Goal: Information Seeking & Learning: Check status

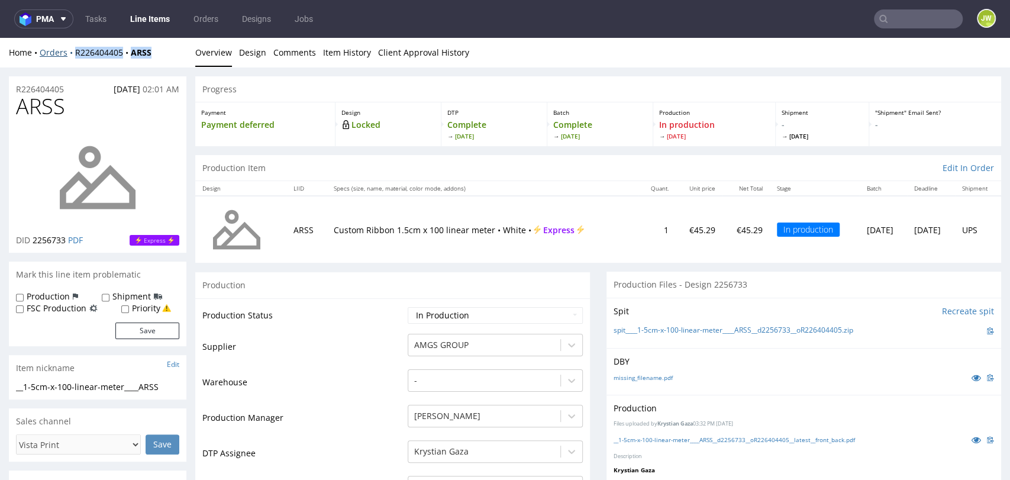
drag, startPoint x: 160, startPoint y: 57, endPoint x: 74, endPoint y: 58, distance: 85.8
click at [74, 58] on div "Home Orders R226404405 ARSS" at bounding box center [97, 53] width 177 height 12
copy div "R226404405 ARSS"
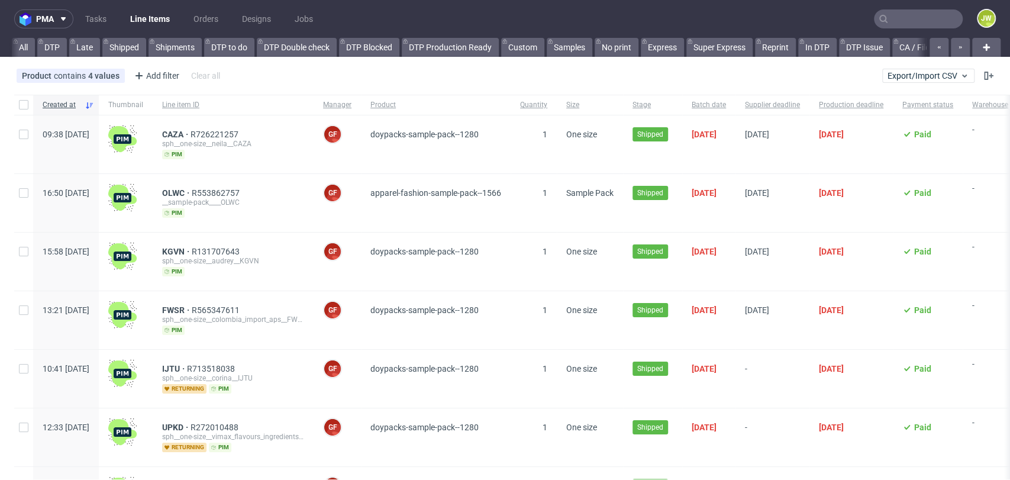
scroll to position [0, 2945]
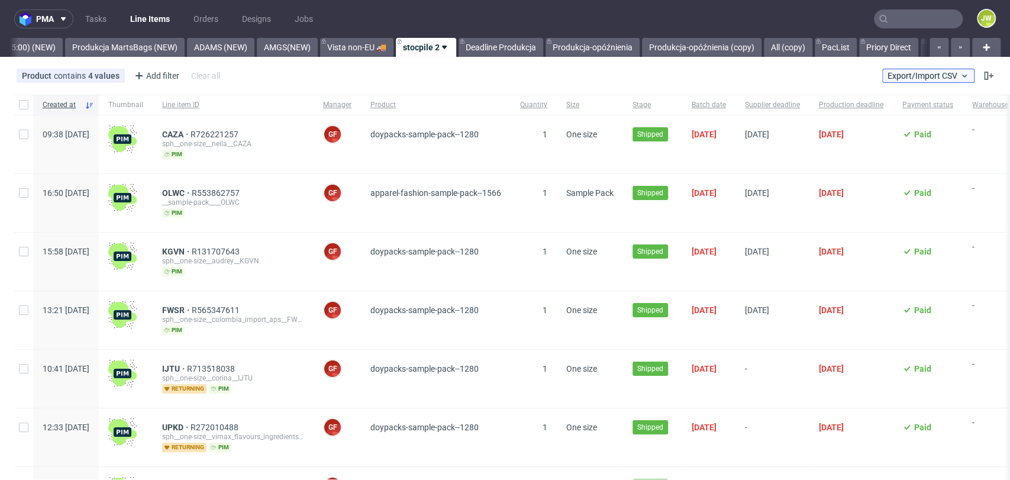
click at [919, 77] on span "Export/Import CSV" at bounding box center [928, 75] width 82 height 9
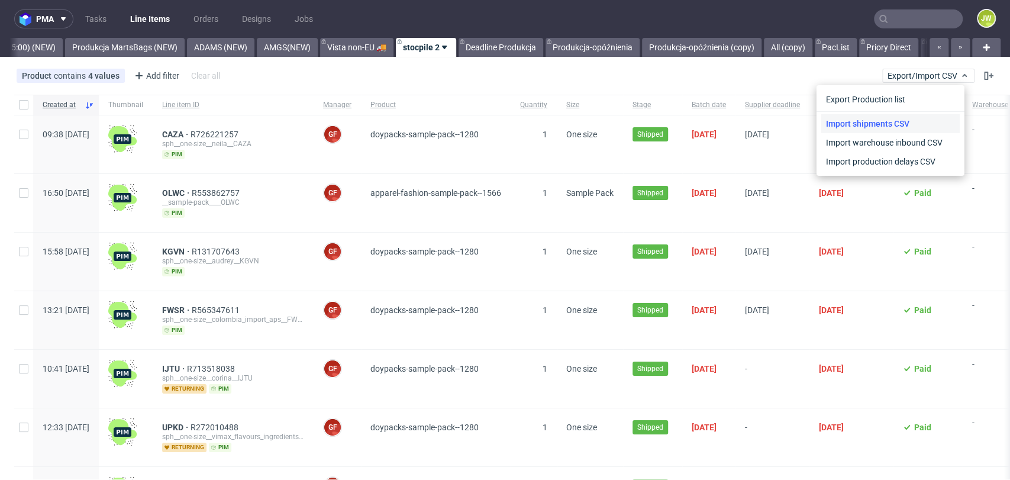
click at [896, 124] on link "Import shipments CSV" at bounding box center [890, 123] width 138 height 19
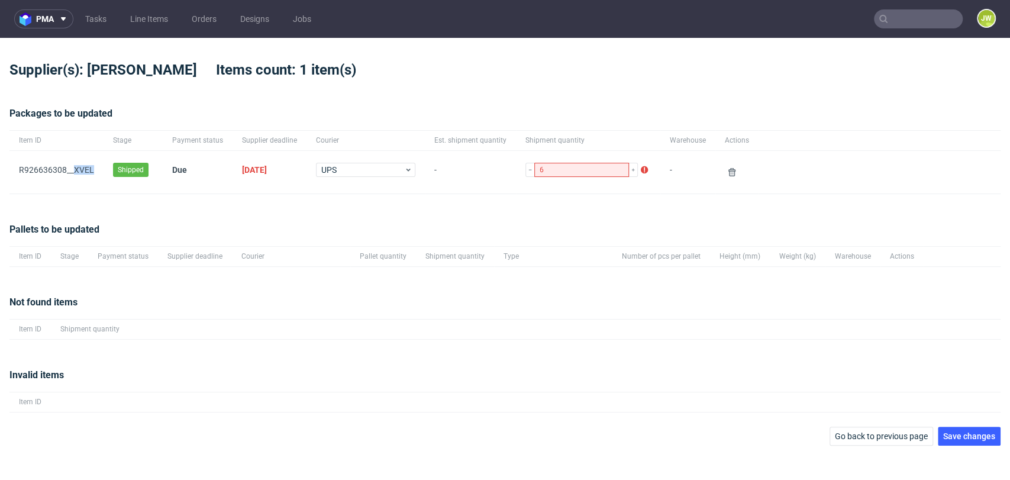
drag, startPoint x: 99, startPoint y: 171, endPoint x: 75, endPoint y: 180, distance: 26.0
click at [75, 180] on div "﻿R926636308__XVEL" at bounding box center [56, 172] width 94 height 43
copy link "XVEL"
drag, startPoint x: 66, startPoint y: 193, endPoint x: 57, endPoint y: 188, distance: 10.3
click at [62, 190] on div "Item ID Stage Payment status Supplier deadline Courier Est. shipment quantity S…" at bounding box center [504, 162] width 991 height 64
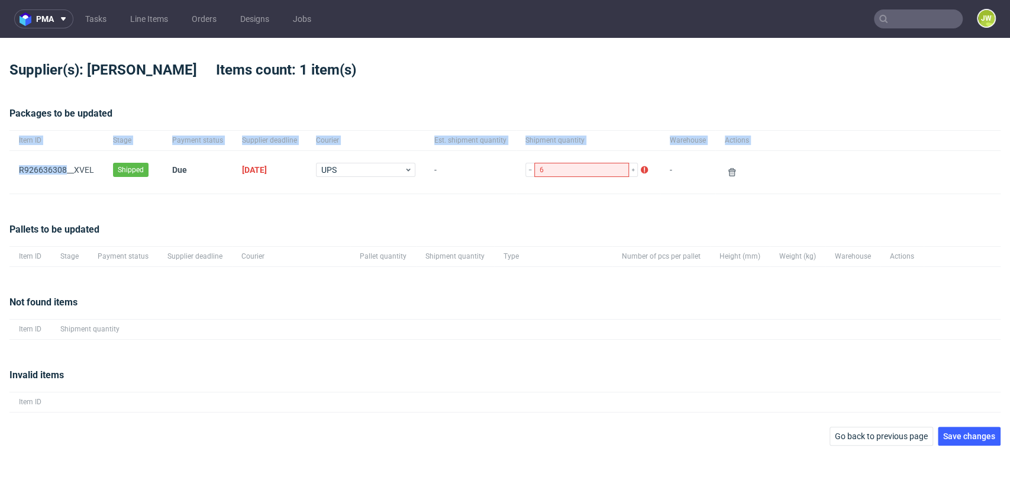
drag, startPoint x: 0, startPoint y: 170, endPoint x: 66, endPoint y: 177, distance: 66.0
click at [66, 177] on div "pma Tasks Line Items Orders Designs Jobs JW Supplier(s): Karolla Items count: 1…" at bounding box center [505, 240] width 1010 height 480
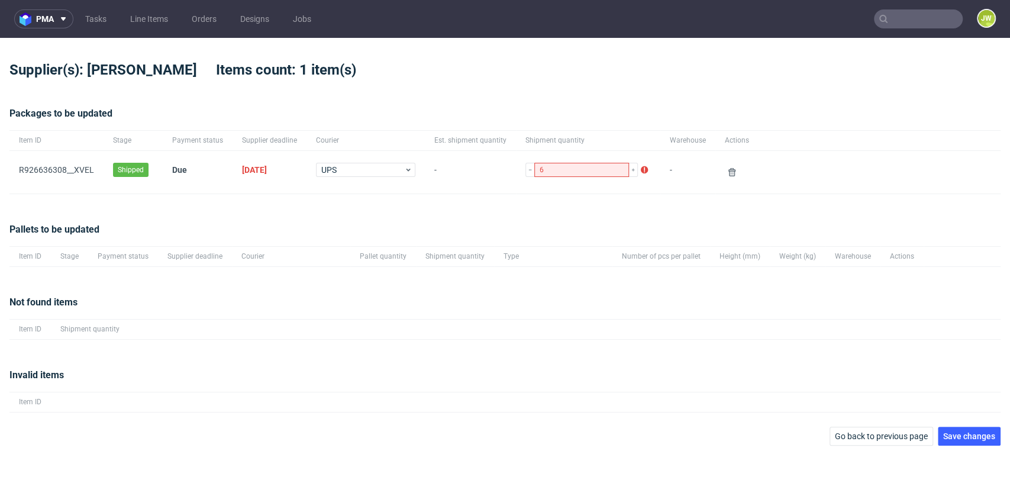
click at [71, 184] on div "﻿R926636308__XVEL" at bounding box center [56, 172] width 94 height 43
drag, startPoint x: 92, startPoint y: 181, endPoint x: 28, endPoint y: 189, distance: 63.8
click at [18, 183] on div "﻿R926636308__XVEL" at bounding box center [56, 172] width 94 height 43
copy link "﻿R926636308__XVEL"
click at [904, 18] on input "text" at bounding box center [918, 18] width 89 height 19
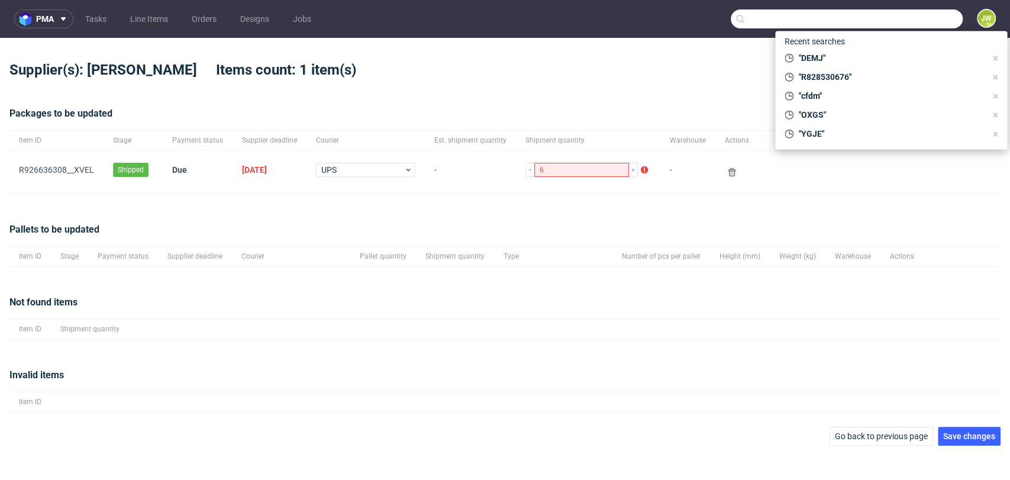
paste input "R926636308"
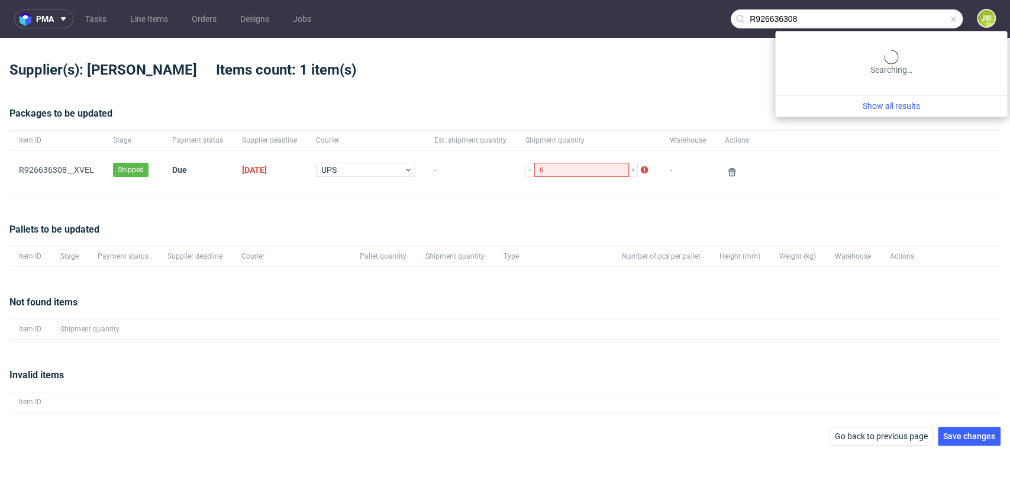
type input "R926636308"
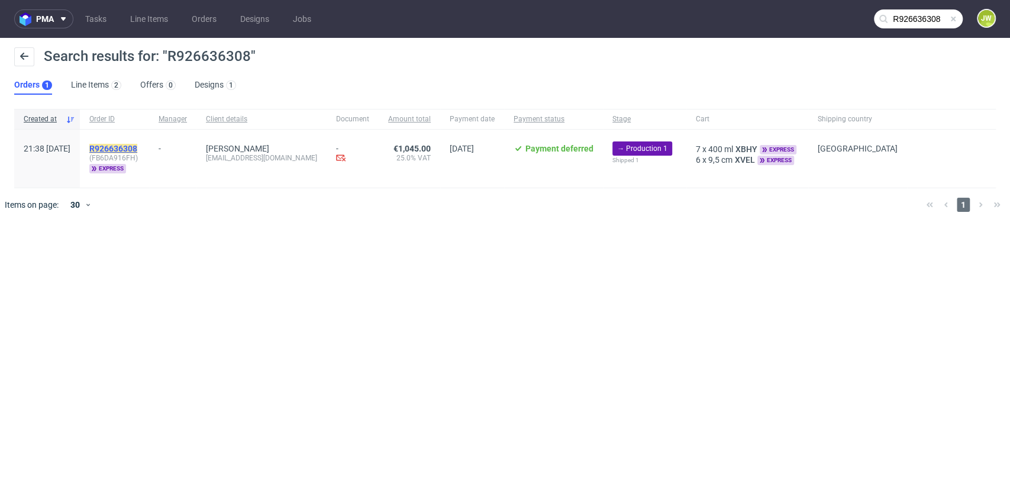
click at [135, 144] on mark "R926636308" at bounding box center [113, 148] width 48 height 9
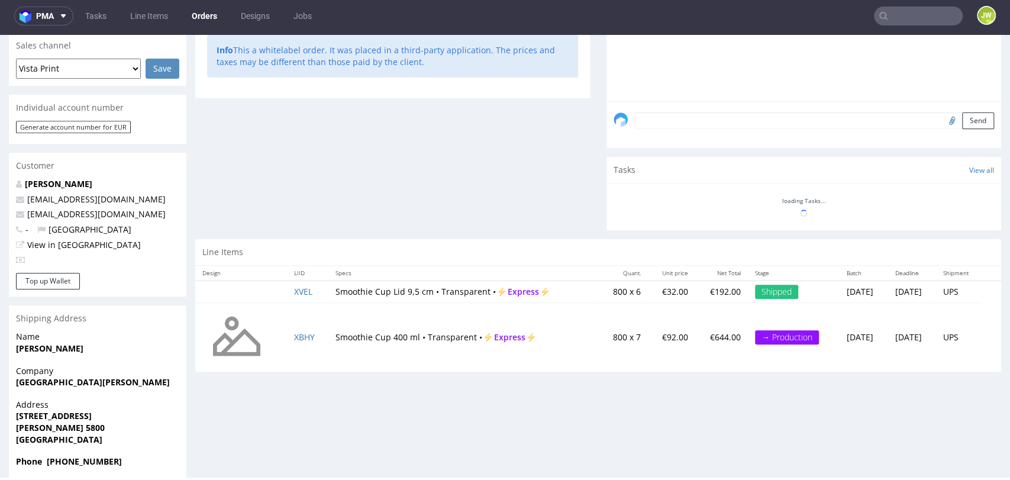
scroll to position [309, 0]
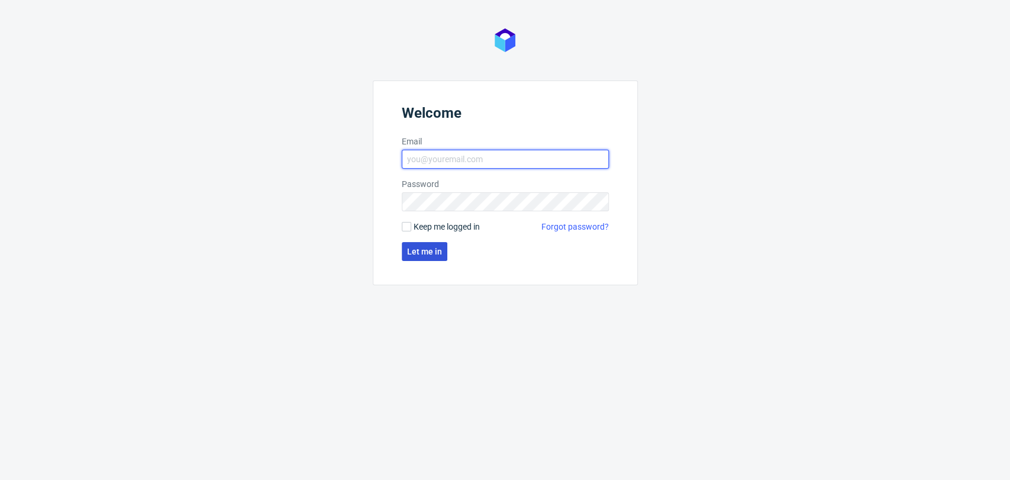
type input "jedrzej.wisniewski@packhelp.com"
click at [421, 258] on button "Let me in" at bounding box center [425, 251] width 46 height 19
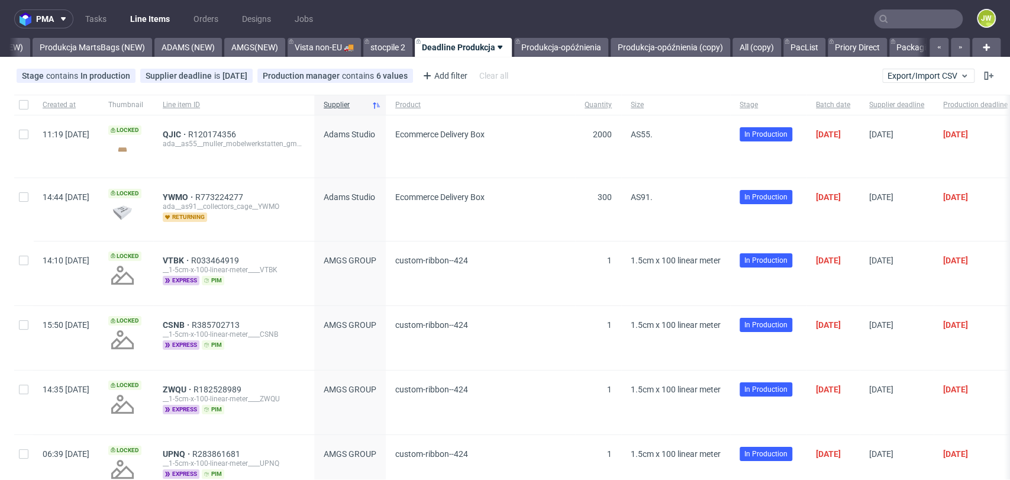
scroll to position [0, 3015]
click at [894, 16] on input "text" at bounding box center [918, 18] width 89 height 19
paste input "JCCW"
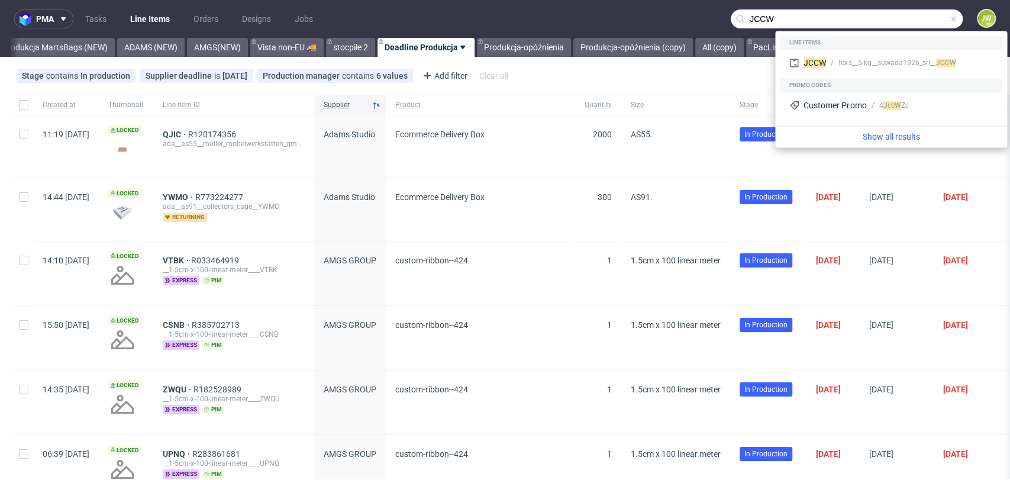
type input "JCCW"
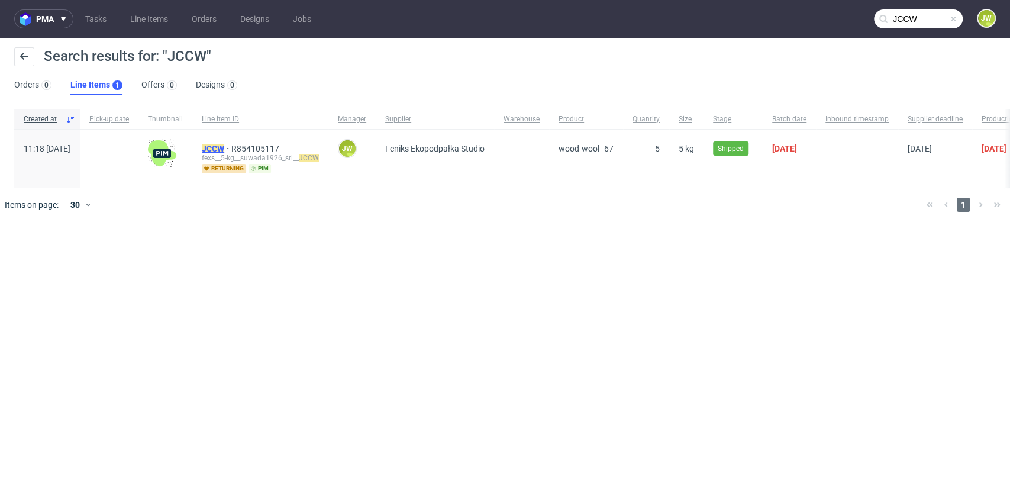
click at [224, 144] on mark "JCCW" at bounding box center [213, 148] width 22 height 9
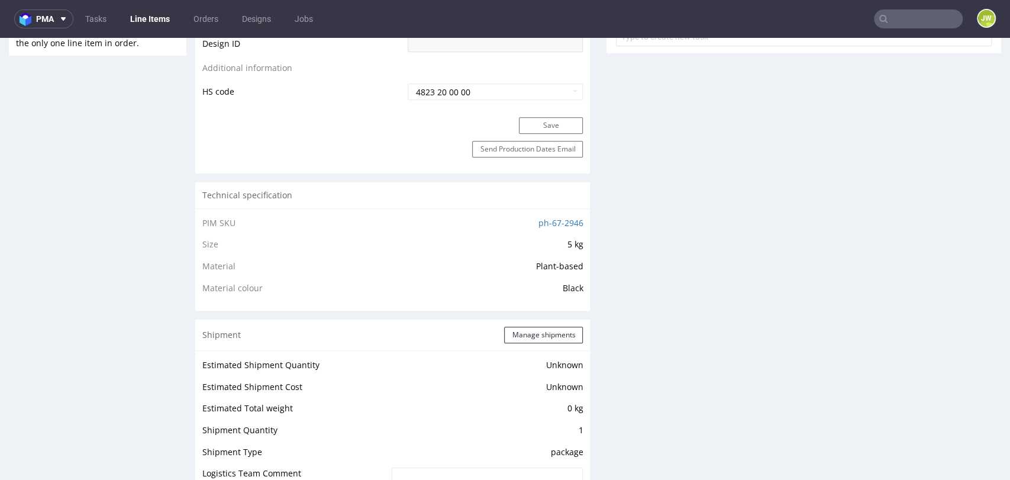
scroll to position [854, 0]
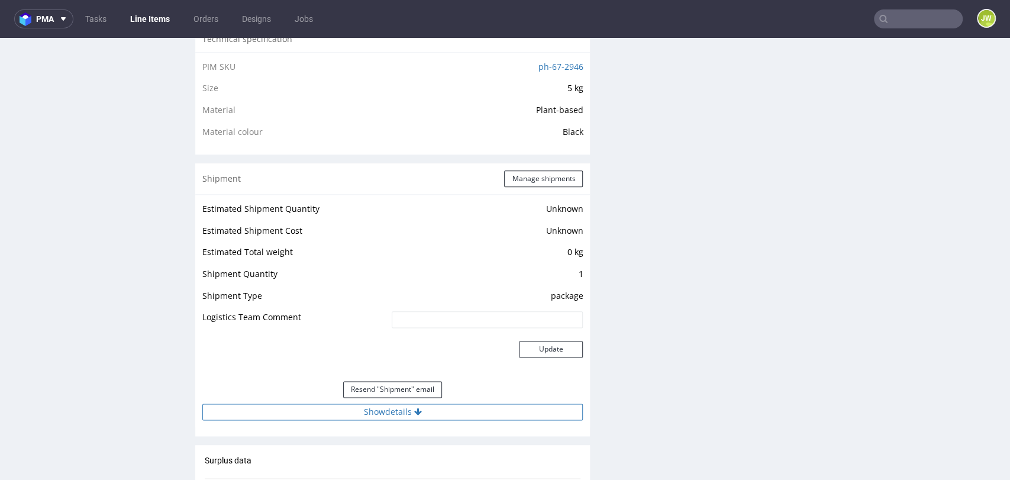
click at [365, 411] on button "Show details" at bounding box center [392, 411] width 380 height 17
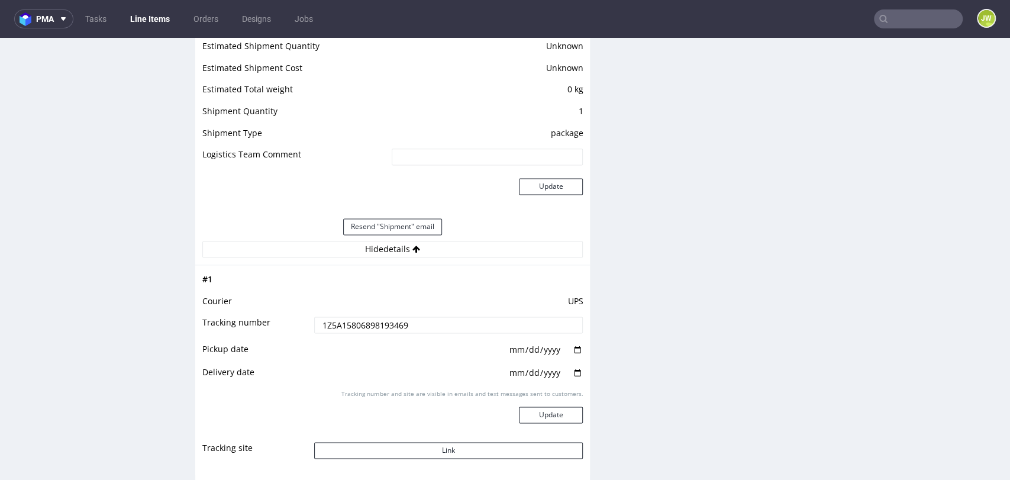
scroll to position [1051, 0]
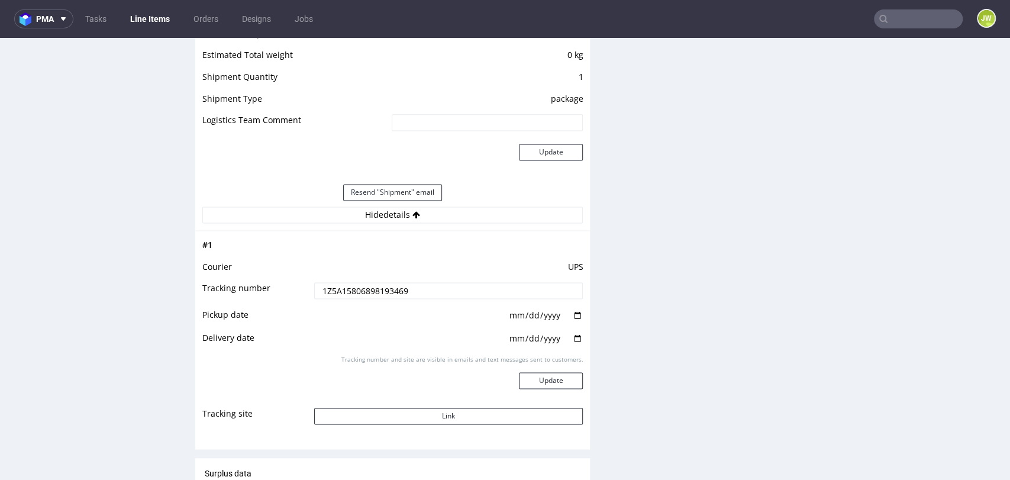
click at [337, 290] on input "1Z5A15806898193469" at bounding box center [448, 290] width 269 height 17
